Goal: Task Accomplishment & Management: Use online tool/utility

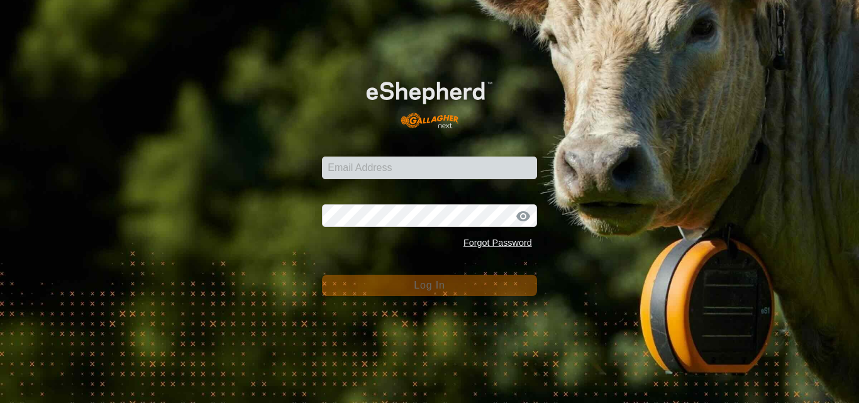
type input "[EMAIL_ADDRESS][DOMAIN_NAME]"
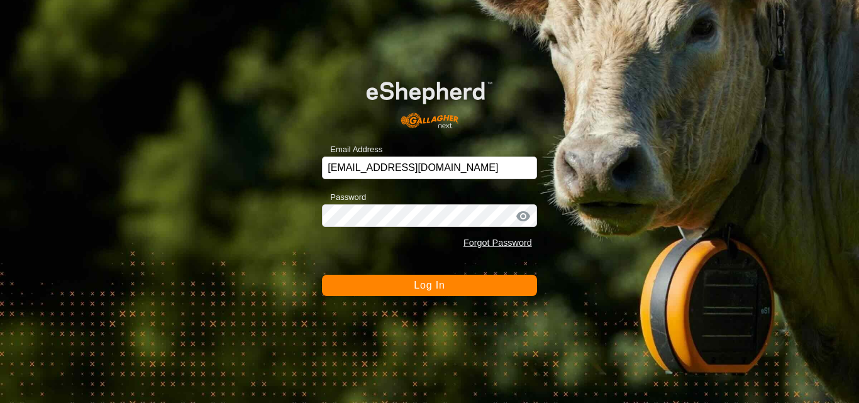
click at [420, 281] on span "Log In" at bounding box center [429, 285] width 31 height 11
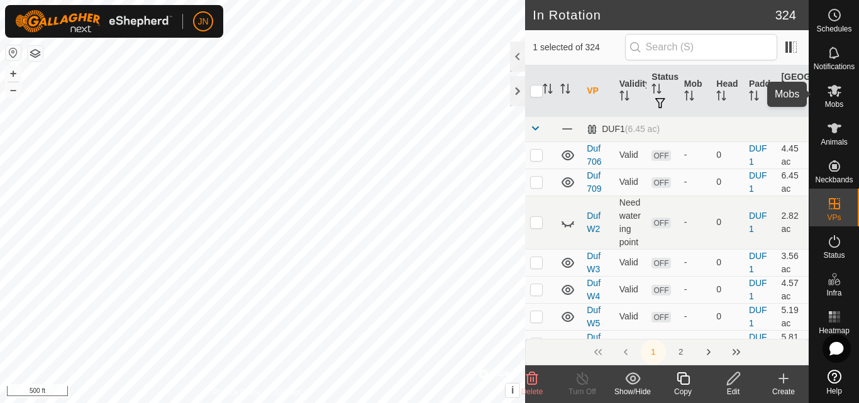
click at [832, 94] on icon at bounding box center [834, 90] width 15 height 15
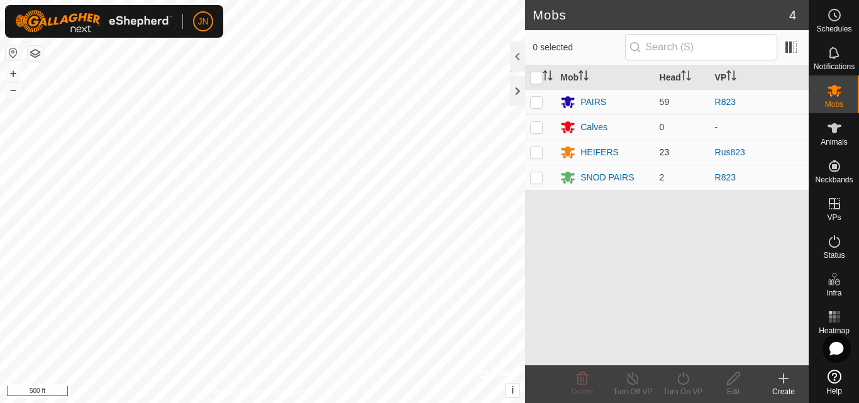
click at [534, 150] on p-checkbox at bounding box center [536, 152] width 13 height 10
checkbox input "true"
click at [686, 377] on icon at bounding box center [684, 378] width 16 height 15
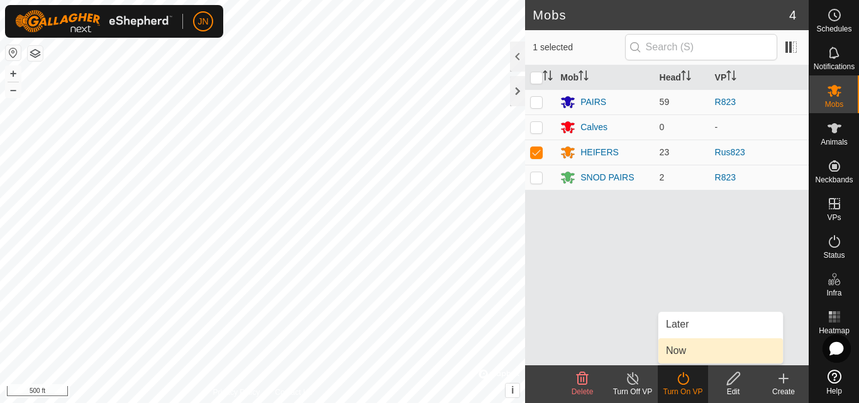
click at [682, 350] on link "Now" at bounding box center [721, 350] width 125 height 25
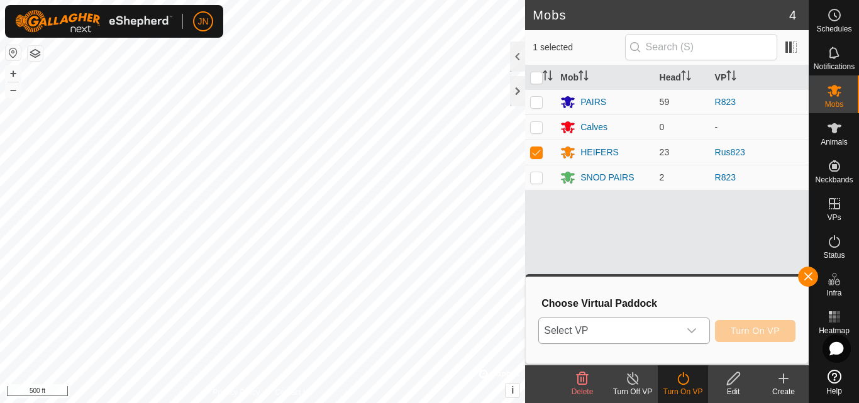
click at [630, 327] on span "Select VP" at bounding box center [609, 330] width 140 height 25
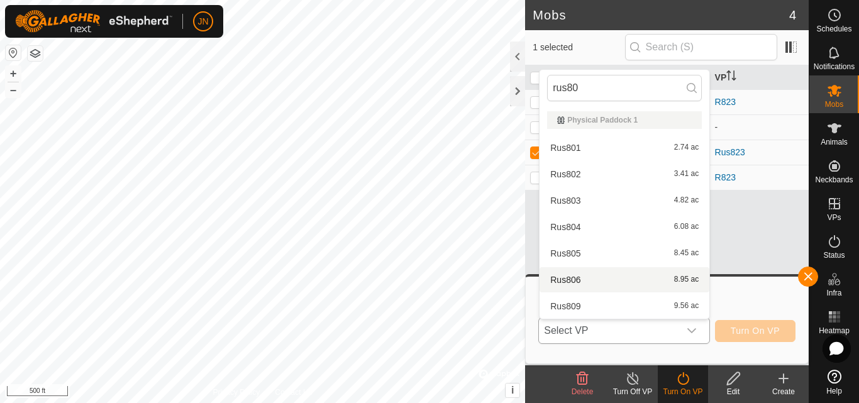
type input "rus80"
click at [637, 276] on li "Rus806 8.95 ac" at bounding box center [625, 279] width 170 height 25
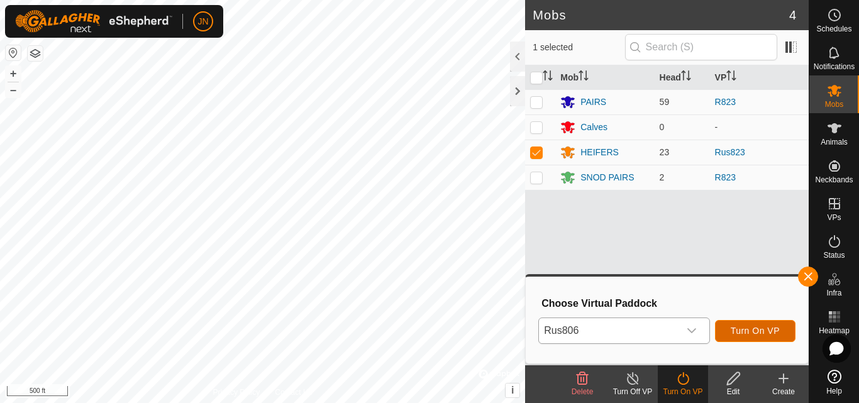
click at [754, 327] on span "Turn On VP" at bounding box center [755, 331] width 49 height 10
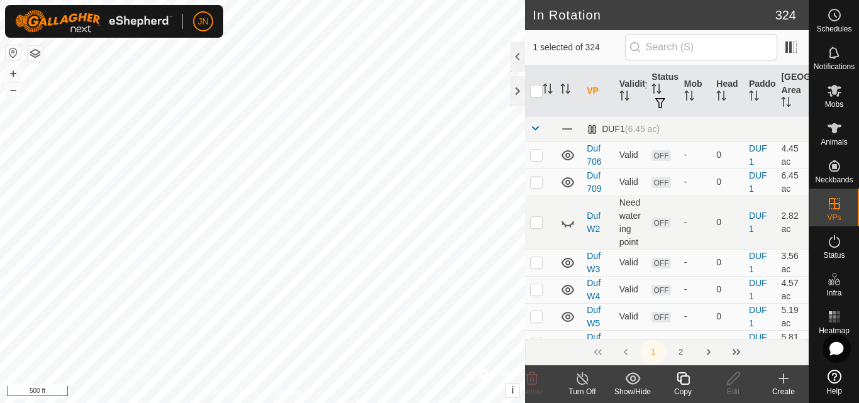
click at [681, 375] on icon at bounding box center [684, 378] width 16 height 15
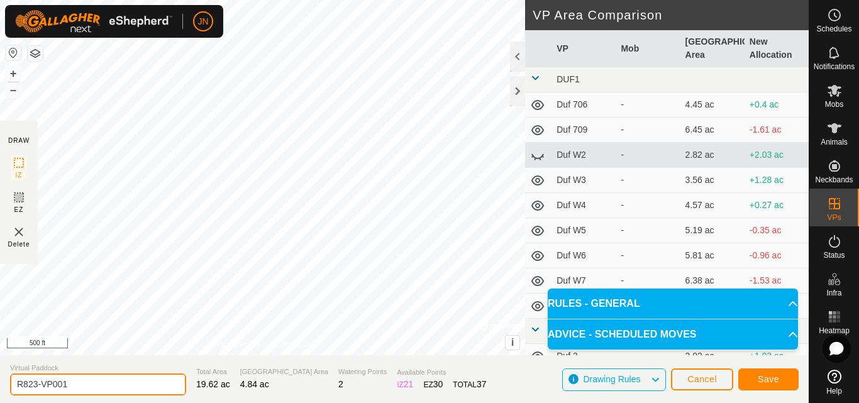
click at [75, 385] on input "R823-VP001" at bounding box center [98, 385] width 176 height 22
type input "R824"
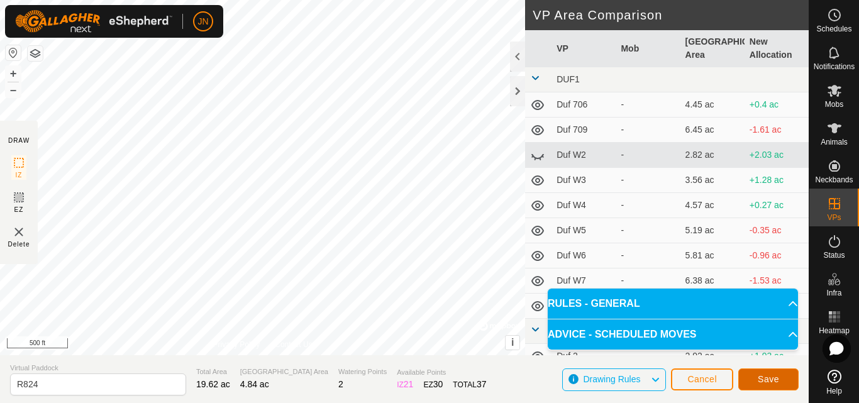
click at [766, 377] on span "Save" at bounding box center [768, 379] width 21 height 10
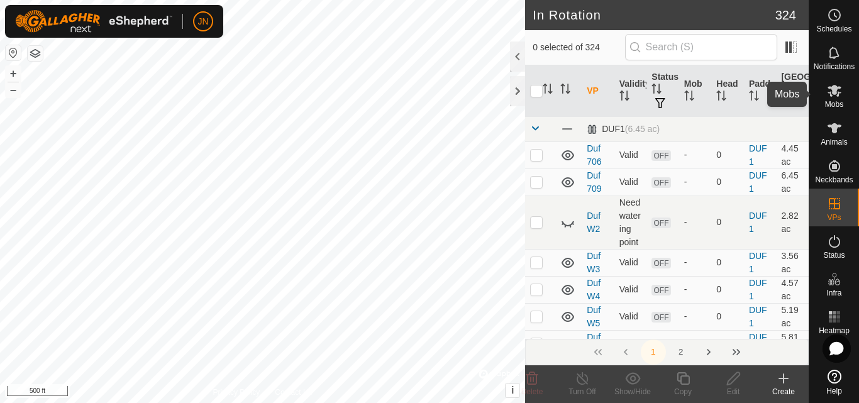
click at [835, 91] on icon at bounding box center [835, 91] width 14 height 12
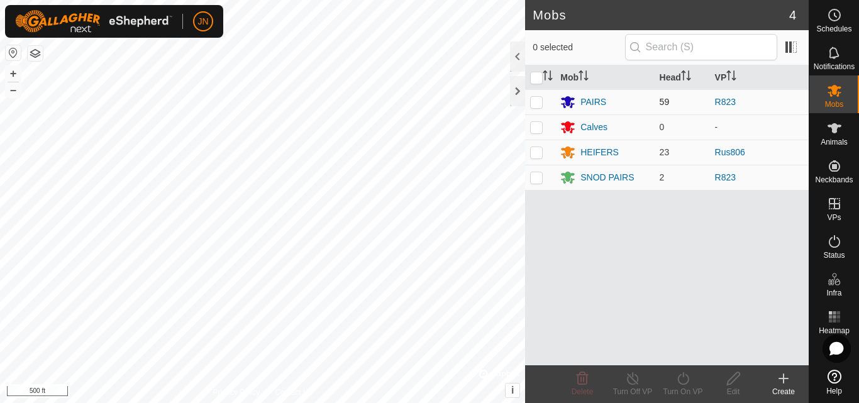
click at [539, 100] on p-checkbox at bounding box center [536, 102] width 13 height 10
checkbox input "true"
click at [535, 177] on p-checkbox at bounding box center [536, 177] width 13 height 10
checkbox input "true"
click at [585, 240] on div "Mob Head VP PAIRS 59 R823 Calves 0 - HEIFERS 23 Rus806 SNOD PAIRS 2 R823" at bounding box center [667, 215] width 284 height 300
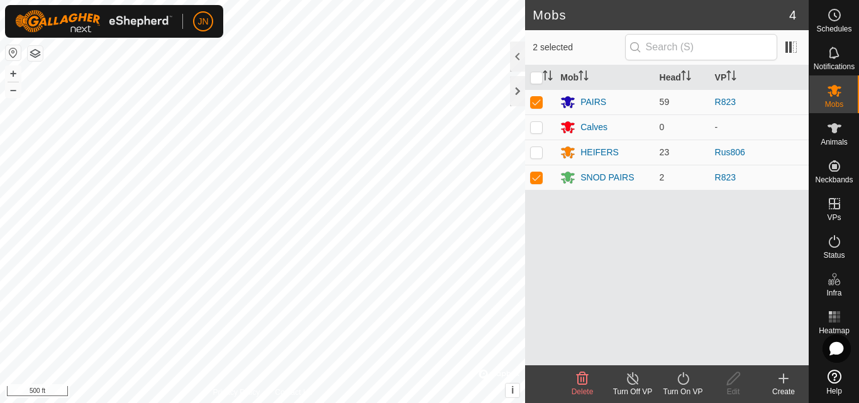
click at [685, 380] on icon at bounding box center [684, 378] width 16 height 15
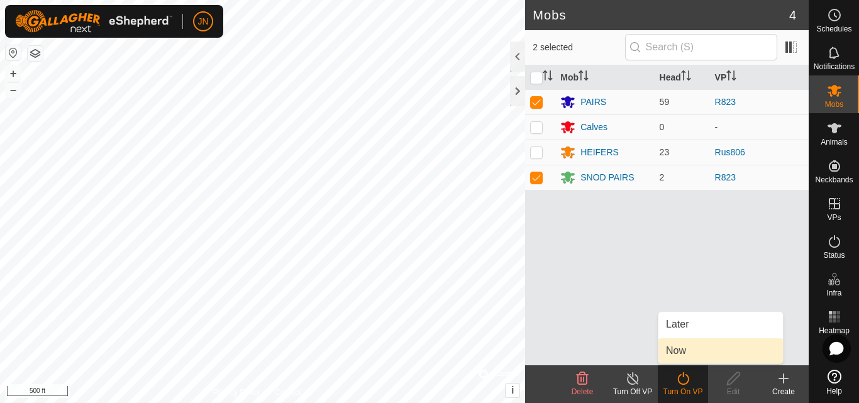
click at [680, 343] on link "Now" at bounding box center [721, 350] width 125 height 25
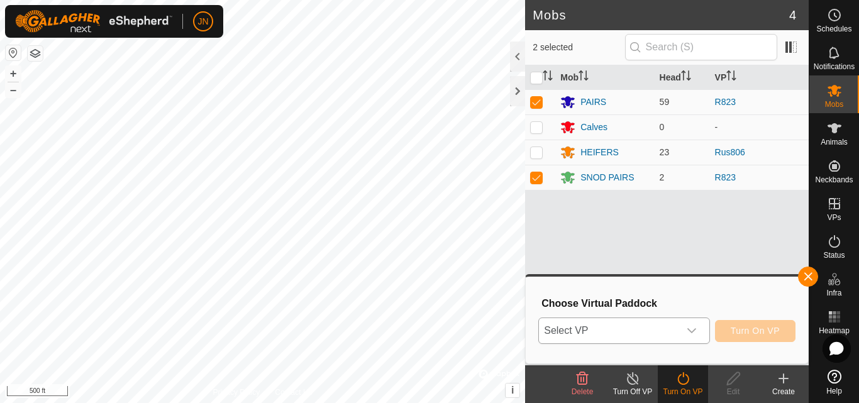
click at [637, 332] on span "Select VP" at bounding box center [609, 330] width 140 height 25
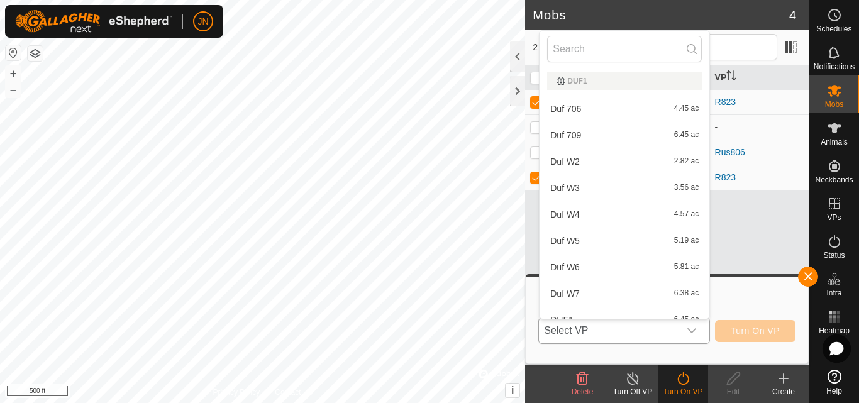
type input "r"
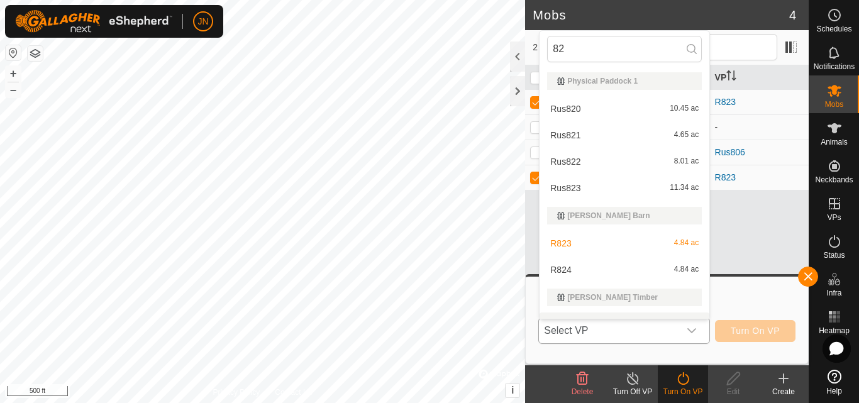
scroll to position [19, 0]
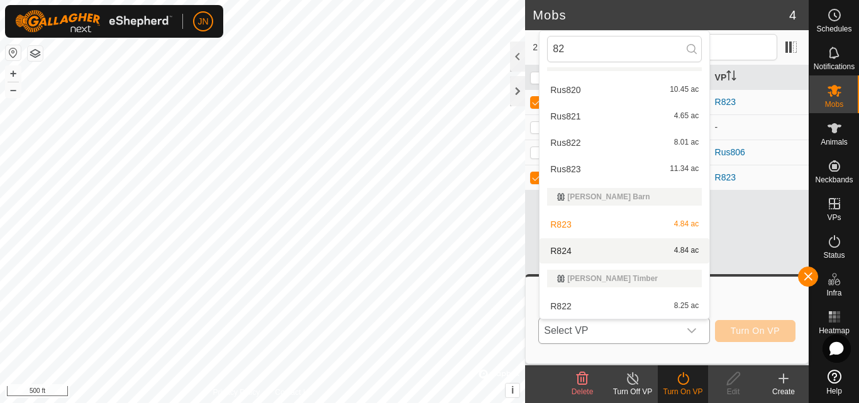
type input "82"
click at [657, 254] on li "R824 4.84 ac" at bounding box center [625, 250] width 170 height 25
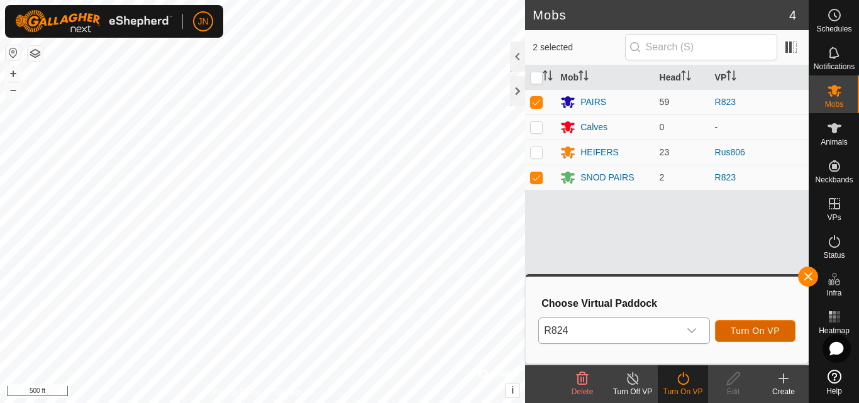
click at [758, 330] on span "Turn On VP" at bounding box center [755, 331] width 49 height 10
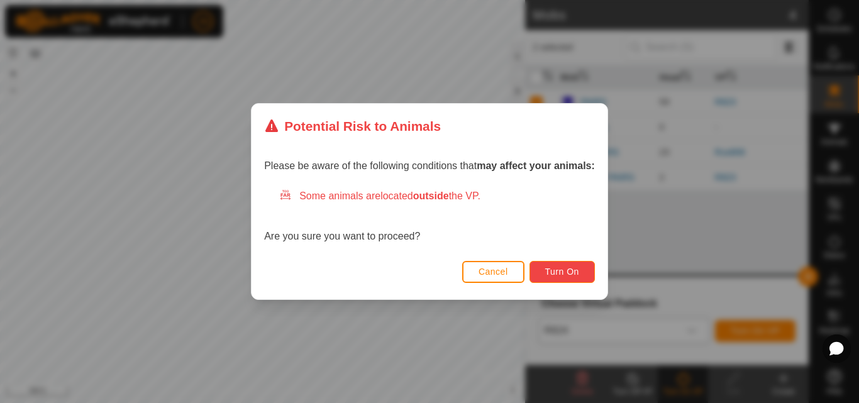
click at [586, 277] on button "Turn On" at bounding box center [562, 272] width 65 height 22
